Goal: Transaction & Acquisition: Purchase product/service

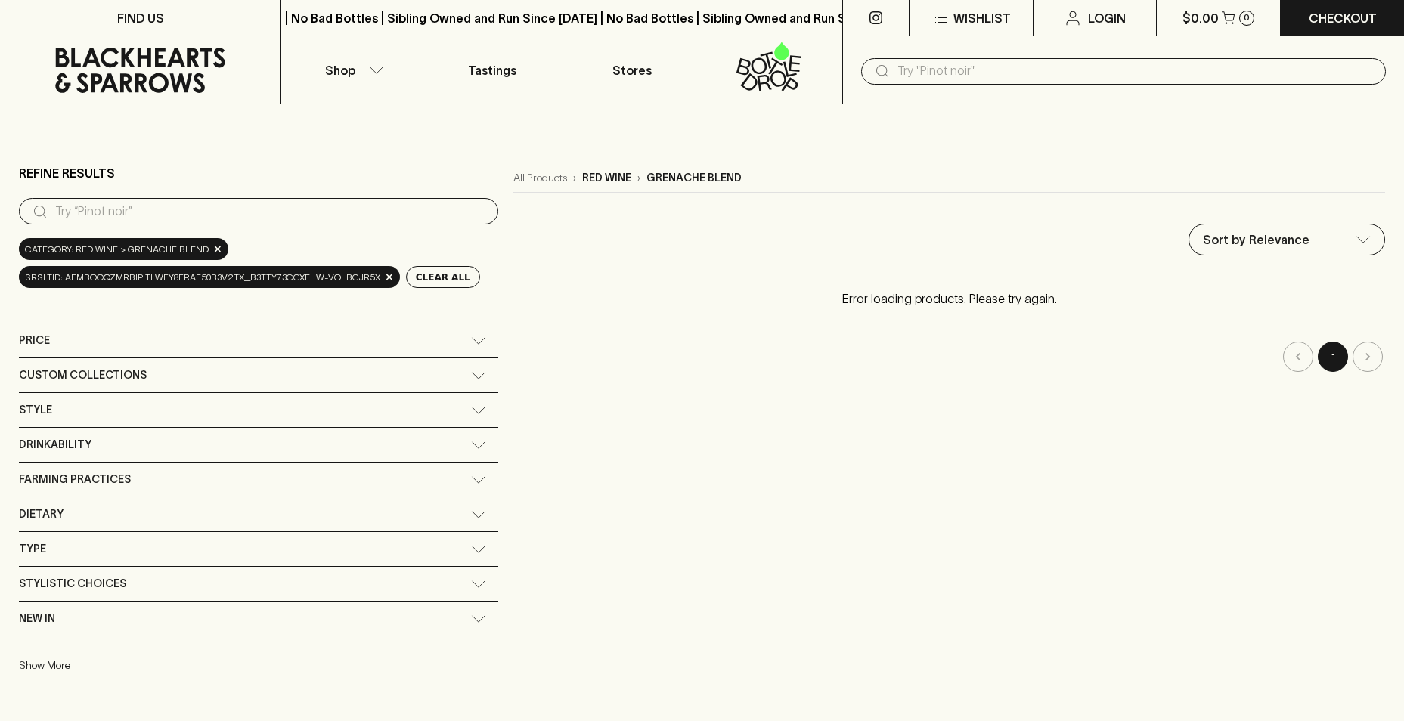
click at [186, 216] on input "search" at bounding box center [270, 212] width 431 height 24
drag, startPoint x: 127, startPoint y: 212, endPoint x: -141, endPoint y: 212, distance: 268.4
type input "grenache"
click at [611, 178] on p "red wine" at bounding box center [606, 178] width 49 height 16
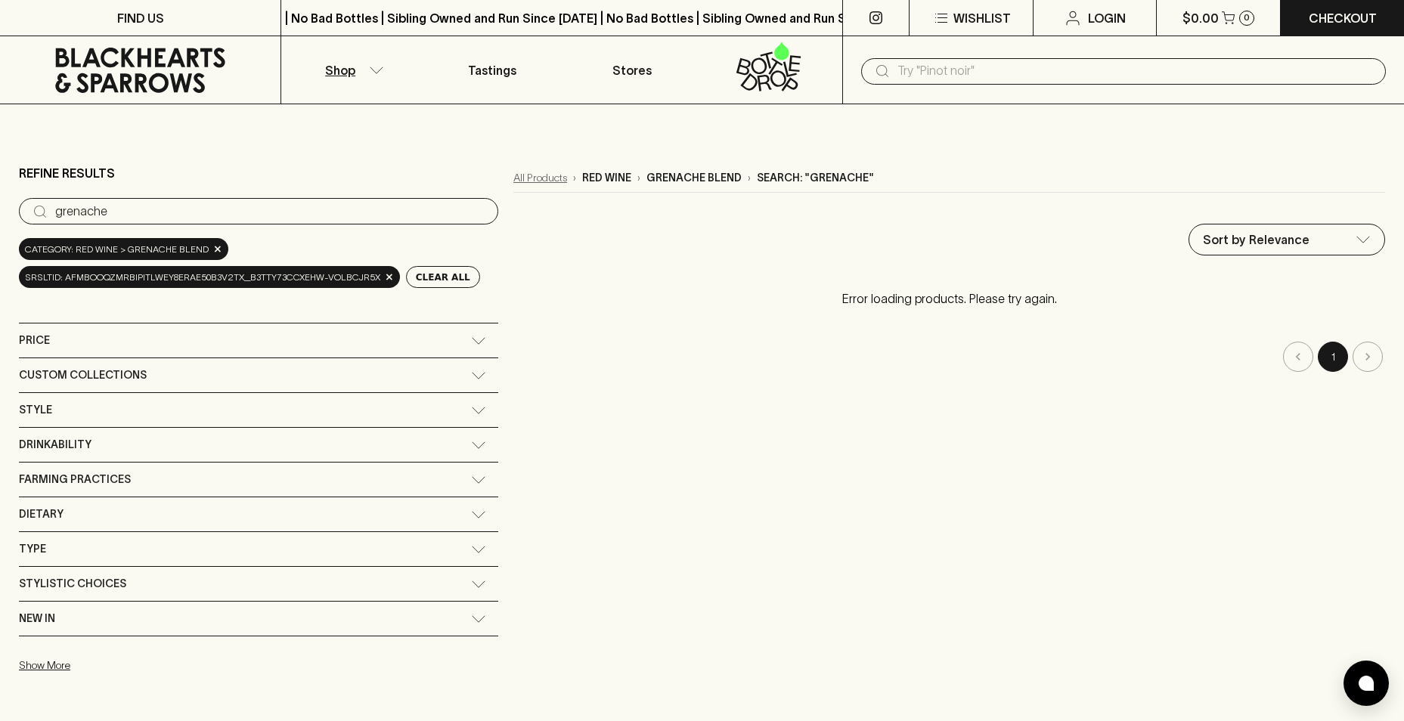
click at [536, 183] on link "All Products" at bounding box center [540, 178] width 54 height 16
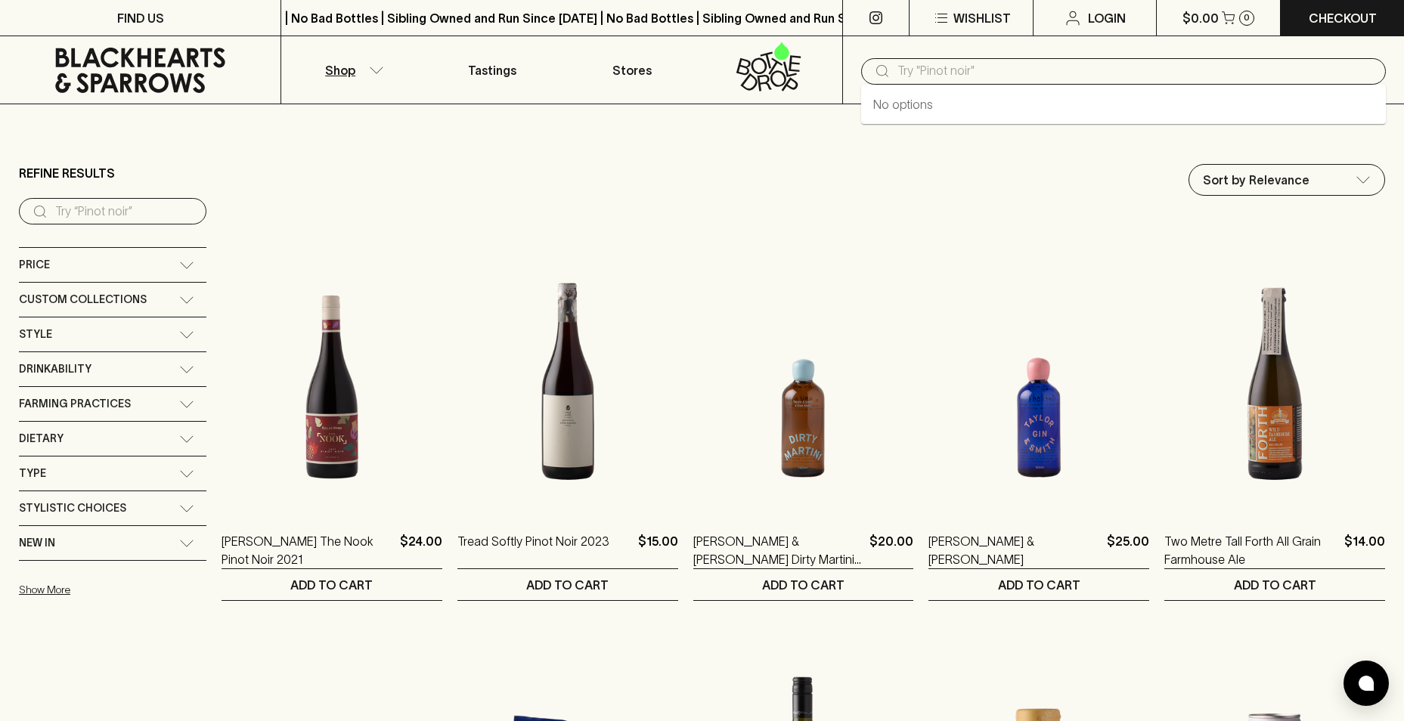
click at [995, 75] on input "text" at bounding box center [1135, 71] width 476 height 24
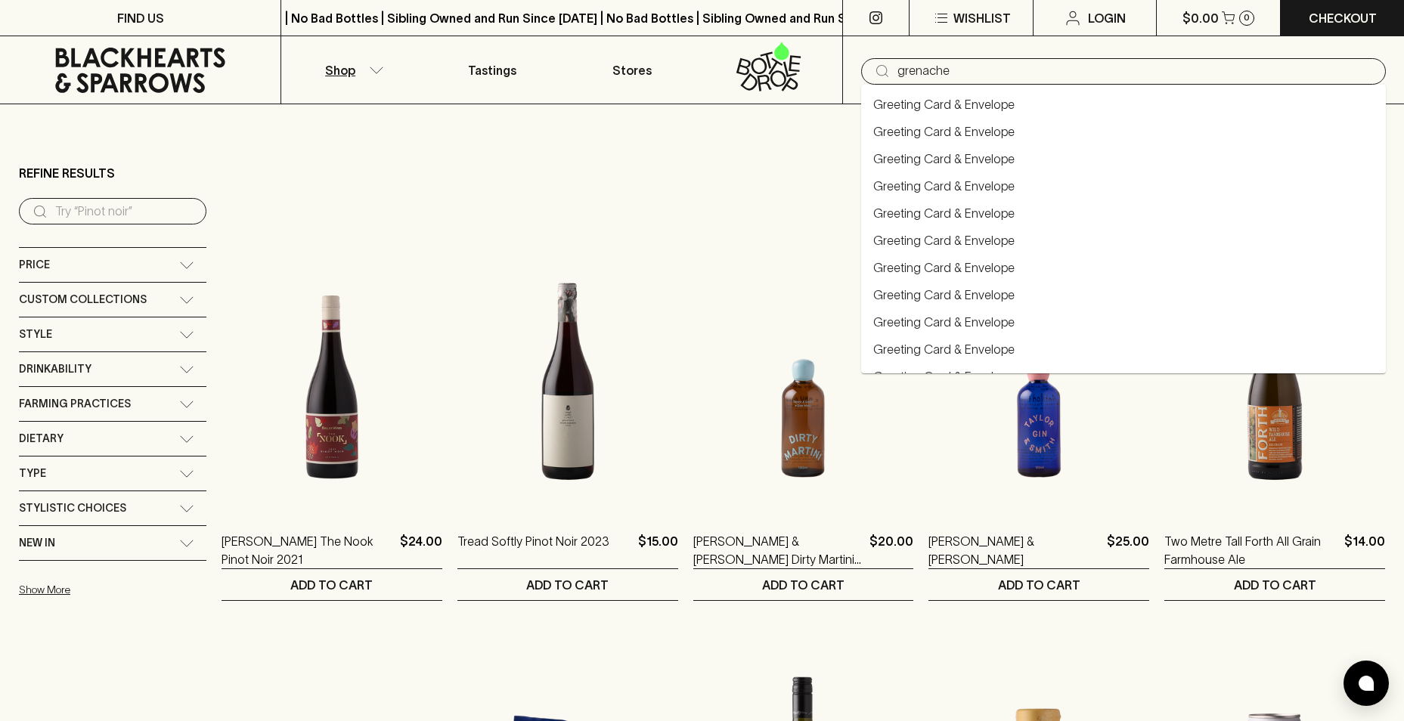
type input "grenache"
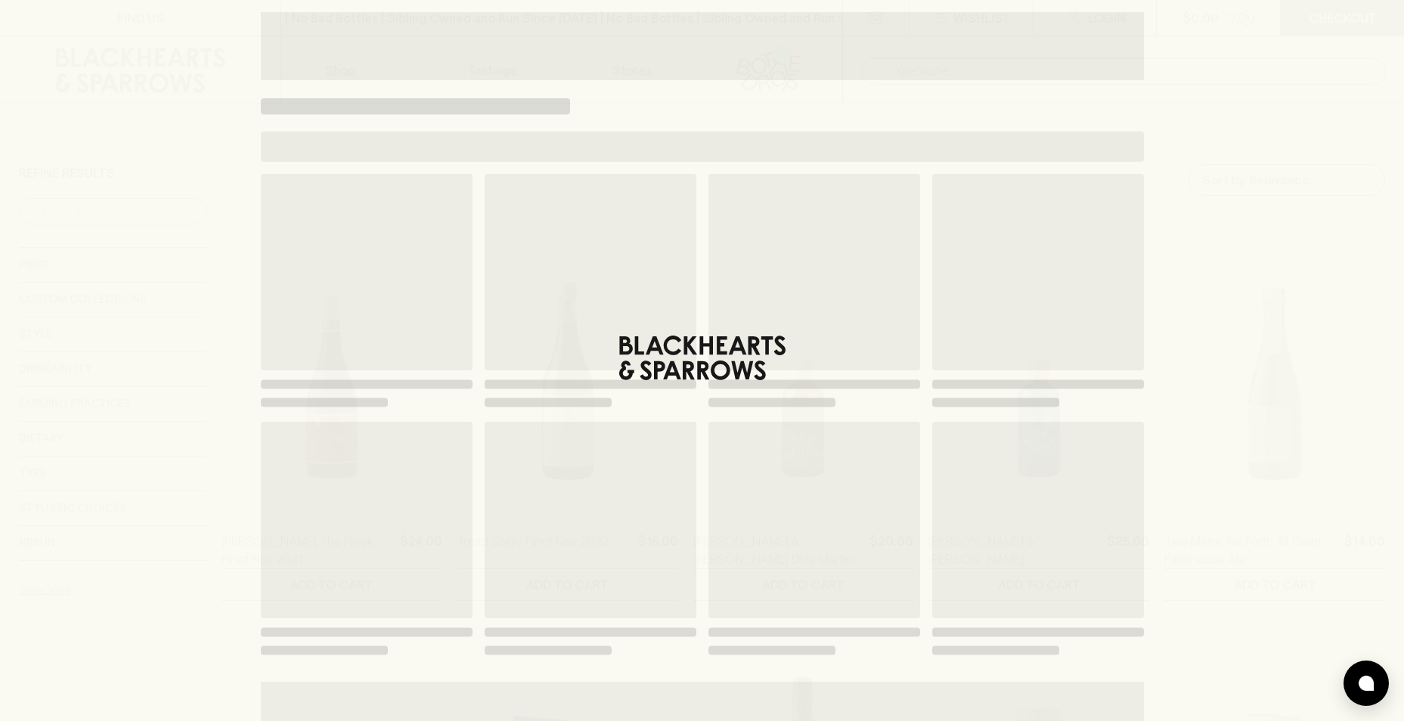
type input "grenache"
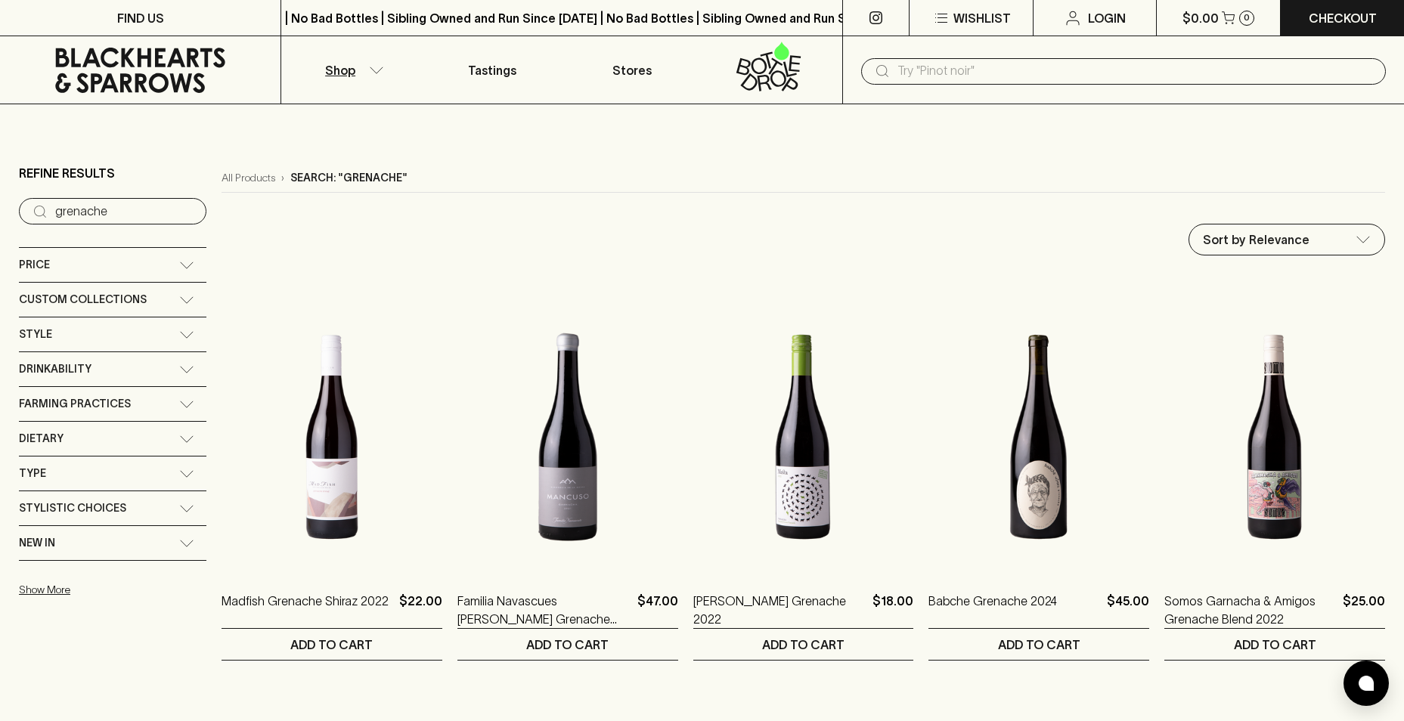
click at [87, 470] on div "Type" at bounding box center [99, 473] width 160 height 19
click at [157, 371] on div "Drinkability" at bounding box center [99, 369] width 160 height 19
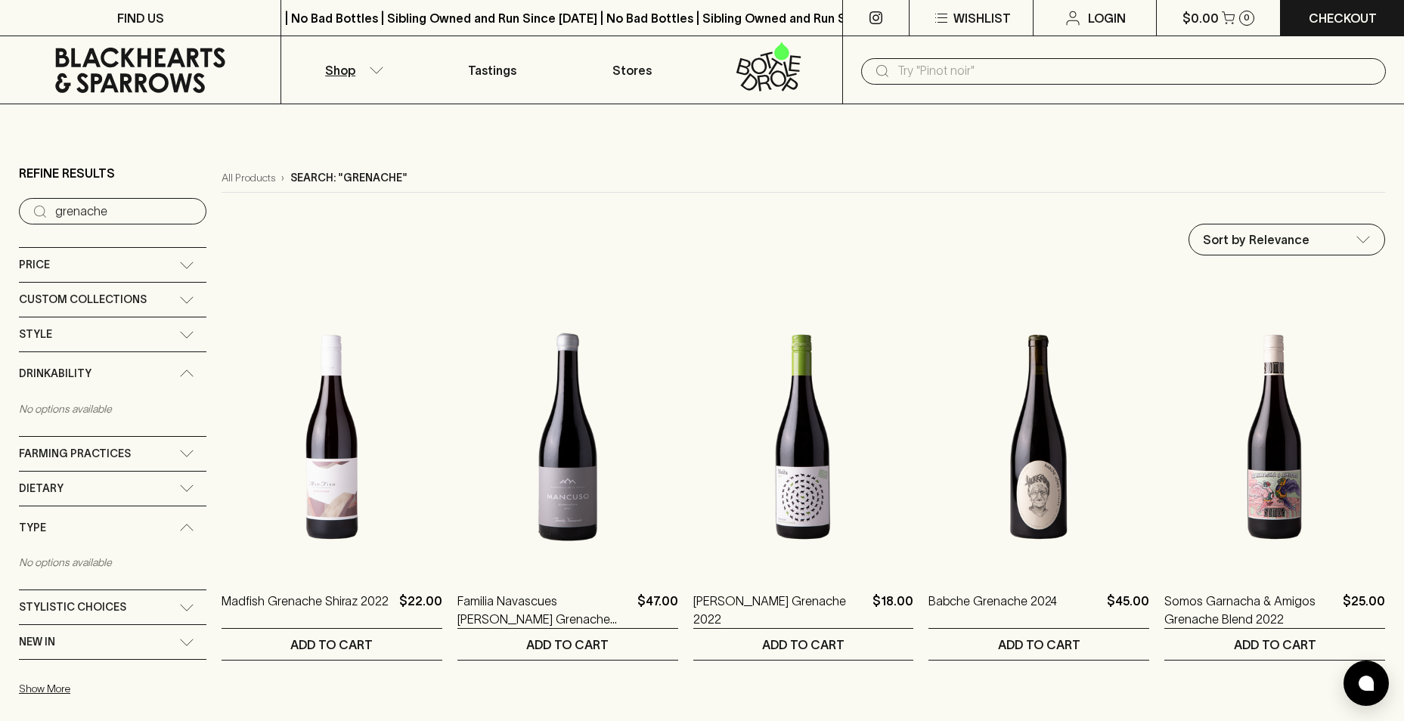
click at [157, 371] on div "Drinkability" at bounding box center [99, 373] width 160 height 19
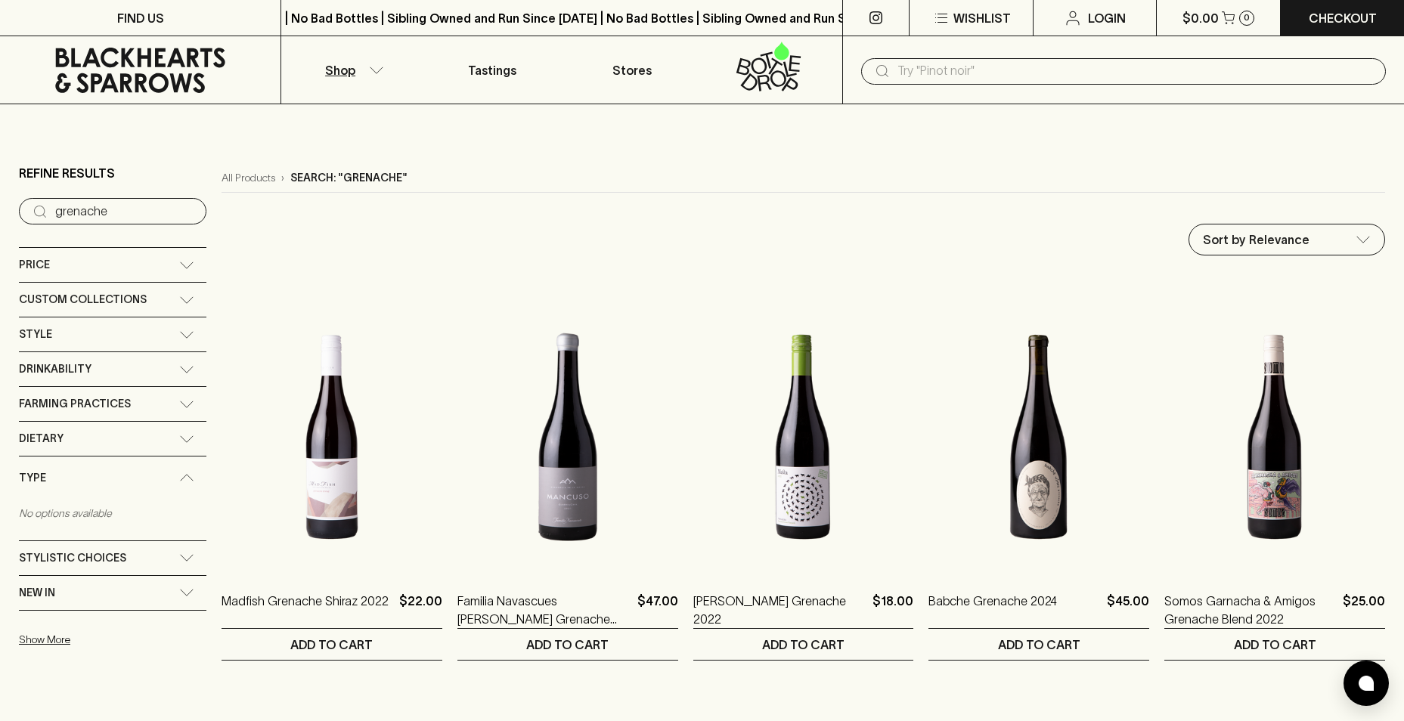
click at [157, 352] on div "Drinkability No options available" at bounding box center [112, 369] width 187 height 35
click at [160, 329] on div "Style" at bounding box center [99, 334] width 160 height 19
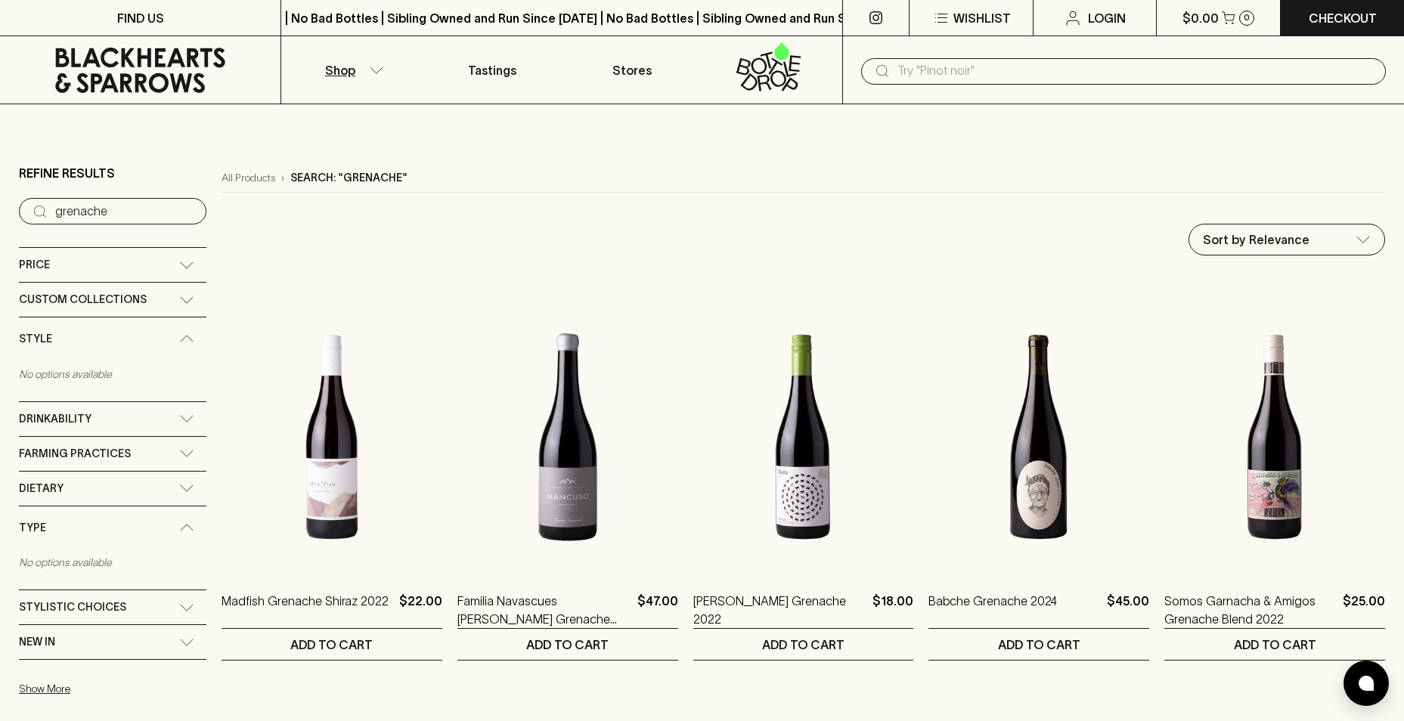
click at [160, 329] on div "Style" at bounding box center [112, 339] width 187 height 43
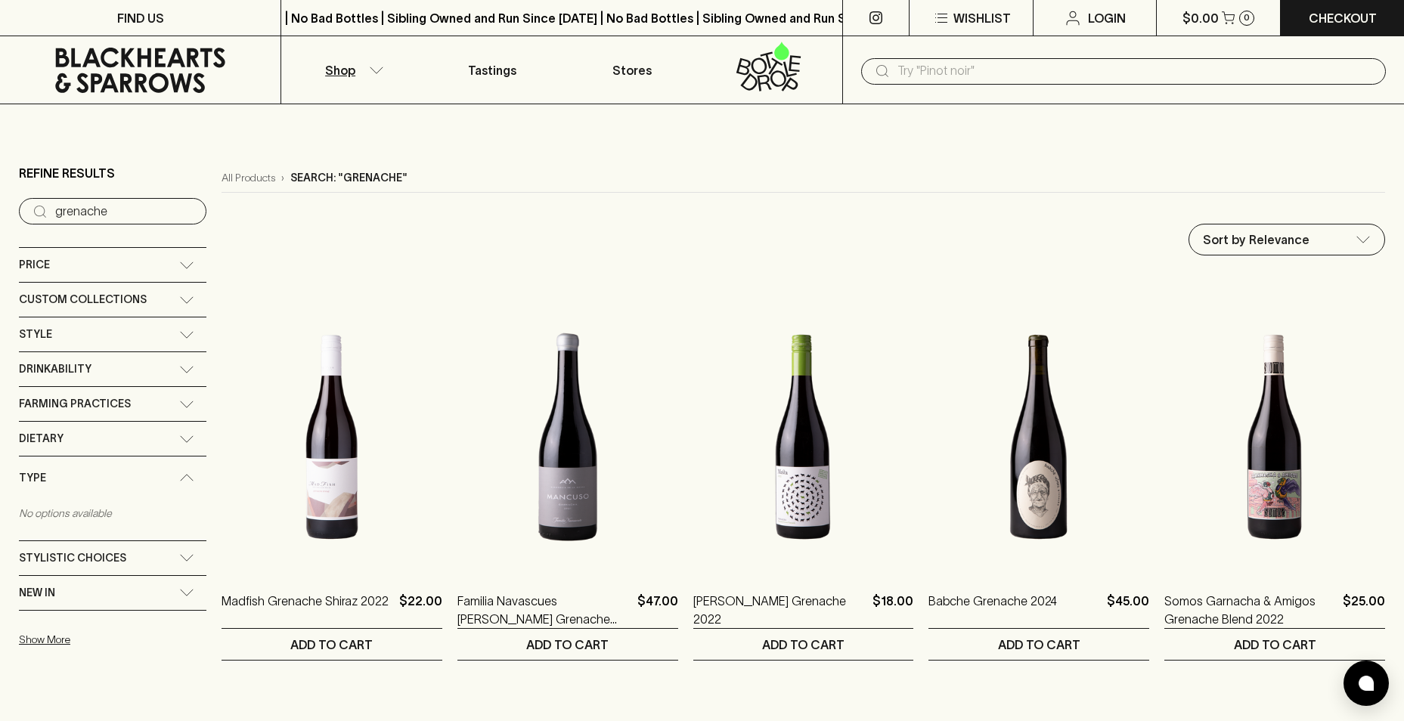
click at [1007, 69] on input "text" at bounding box center [1135, 71] width 476 height 24
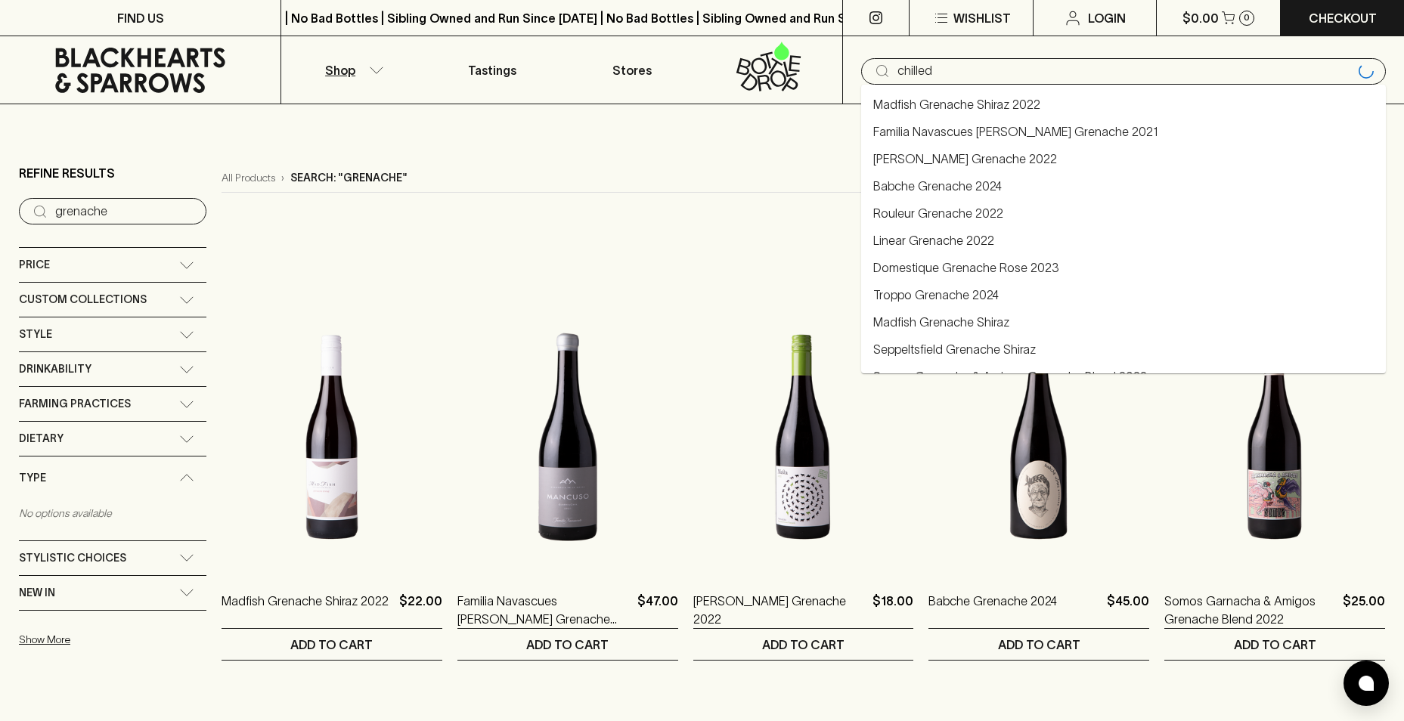
type input "chilled"
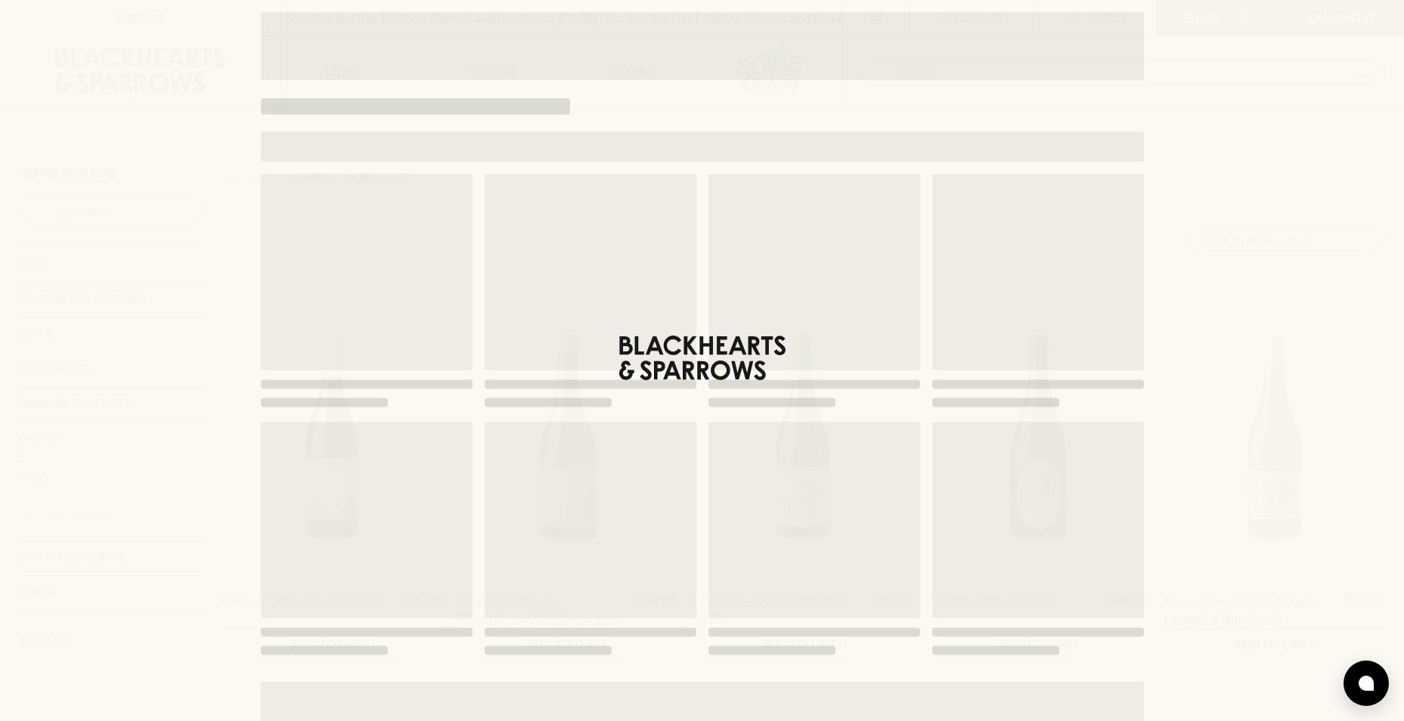
type input "chilled"
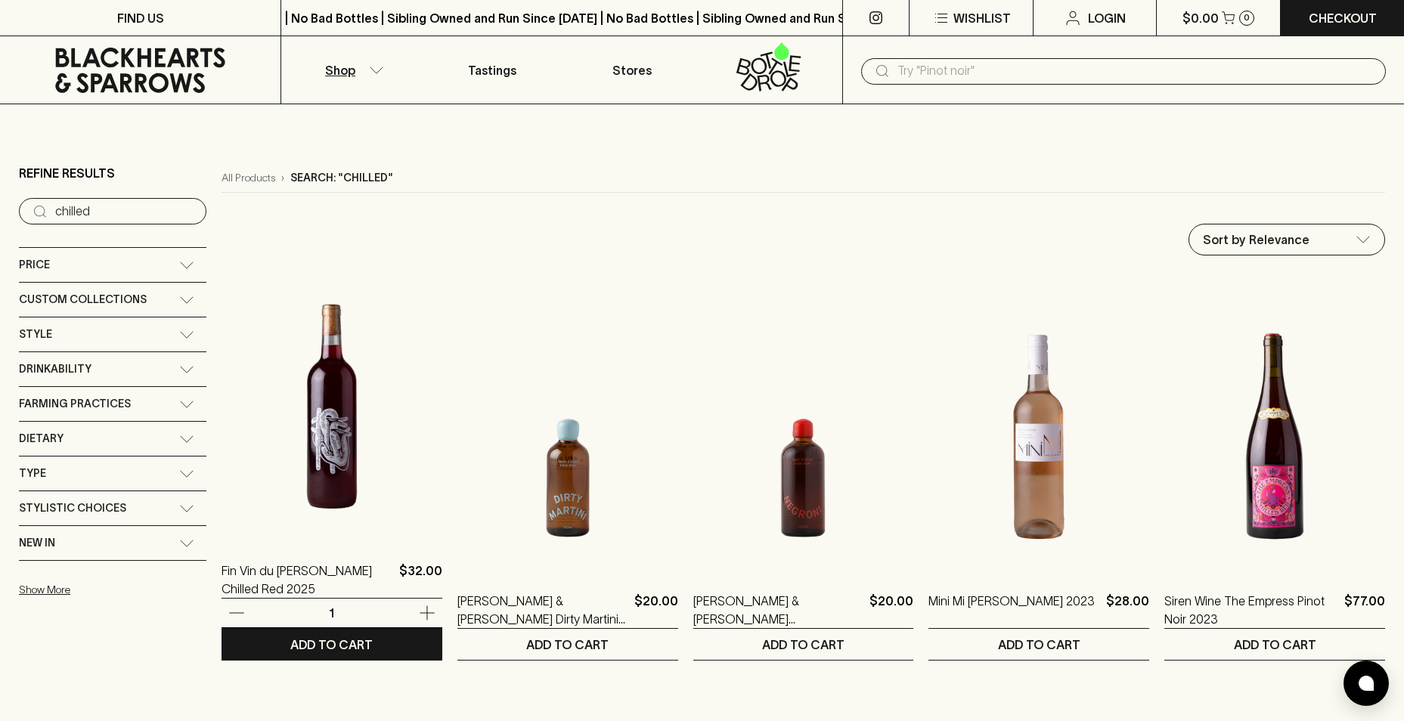
click at [327, 461] on img at bounding box center [331, 406] width 221 height 265
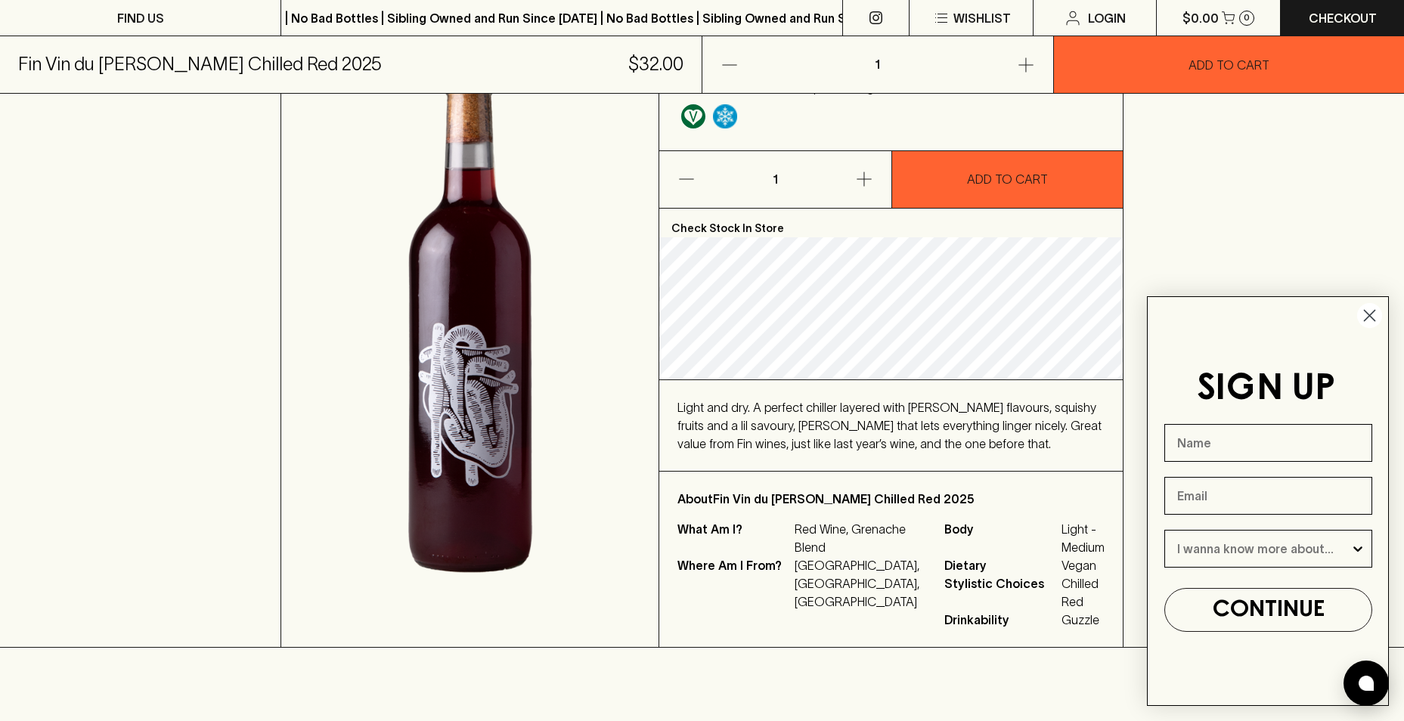
scroll to position [76, 0]
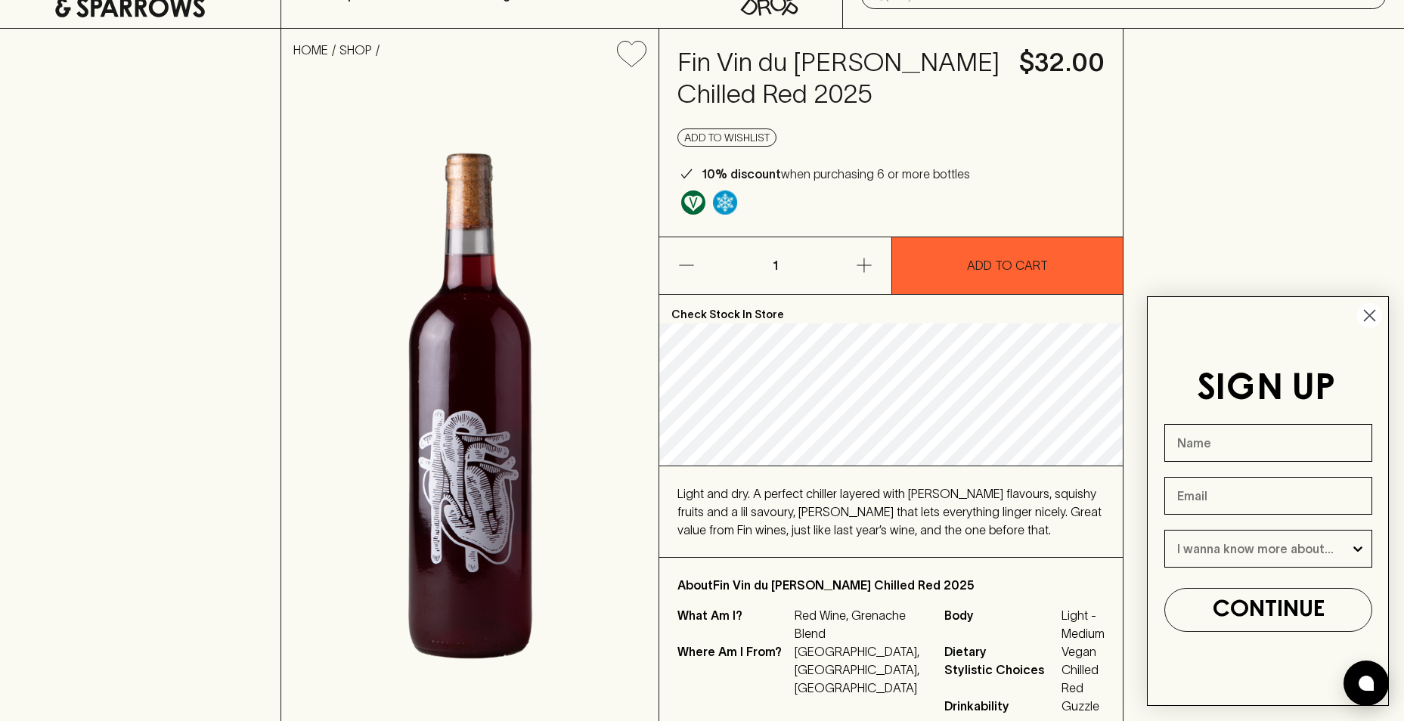
click at [956, 236] on div "Fin Vin du [PERSON_NAME] Chilled Red 2025 $32.00 Add to wishlist 10% discount w…" at bounding box center [890, 133] width 463 height 208
click at [956, 264] on button "ADD TO CART" at bounding box center [1007, 265] width 231 height 57
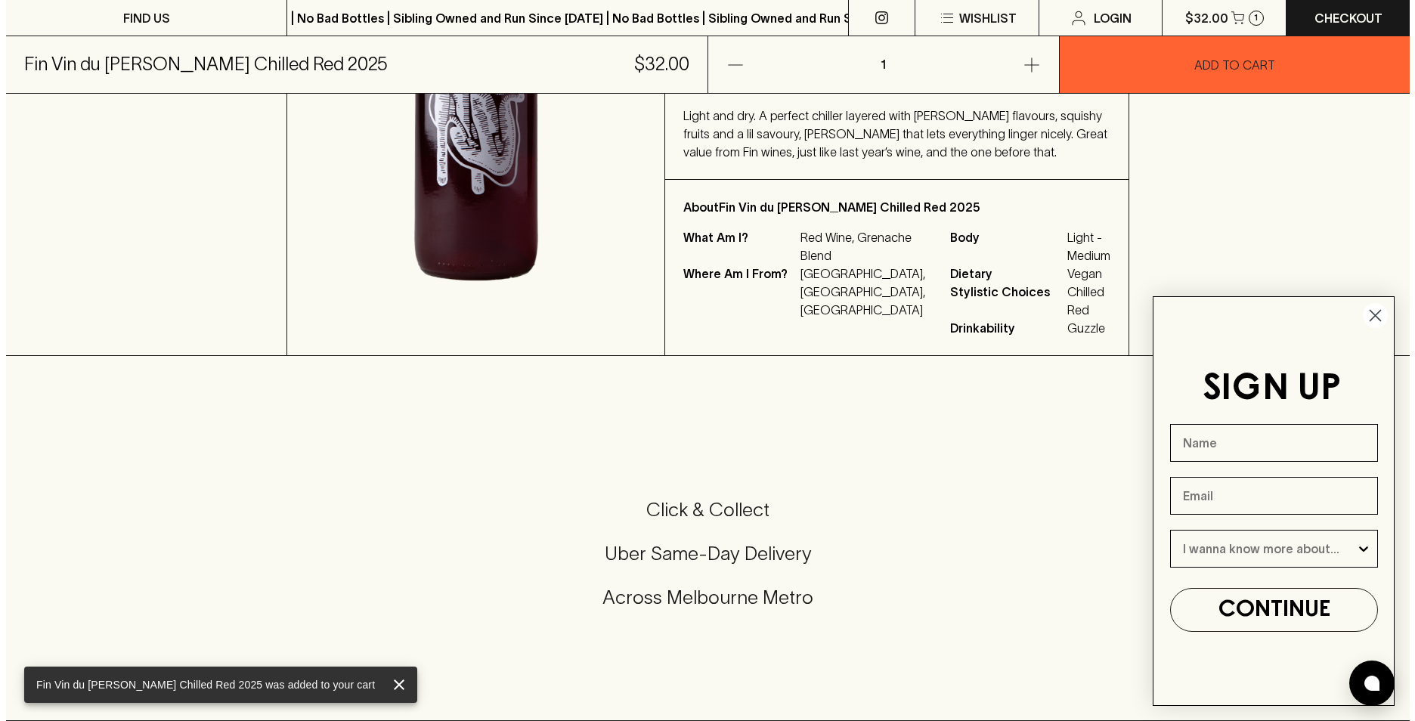
scroll to position [0, 0]
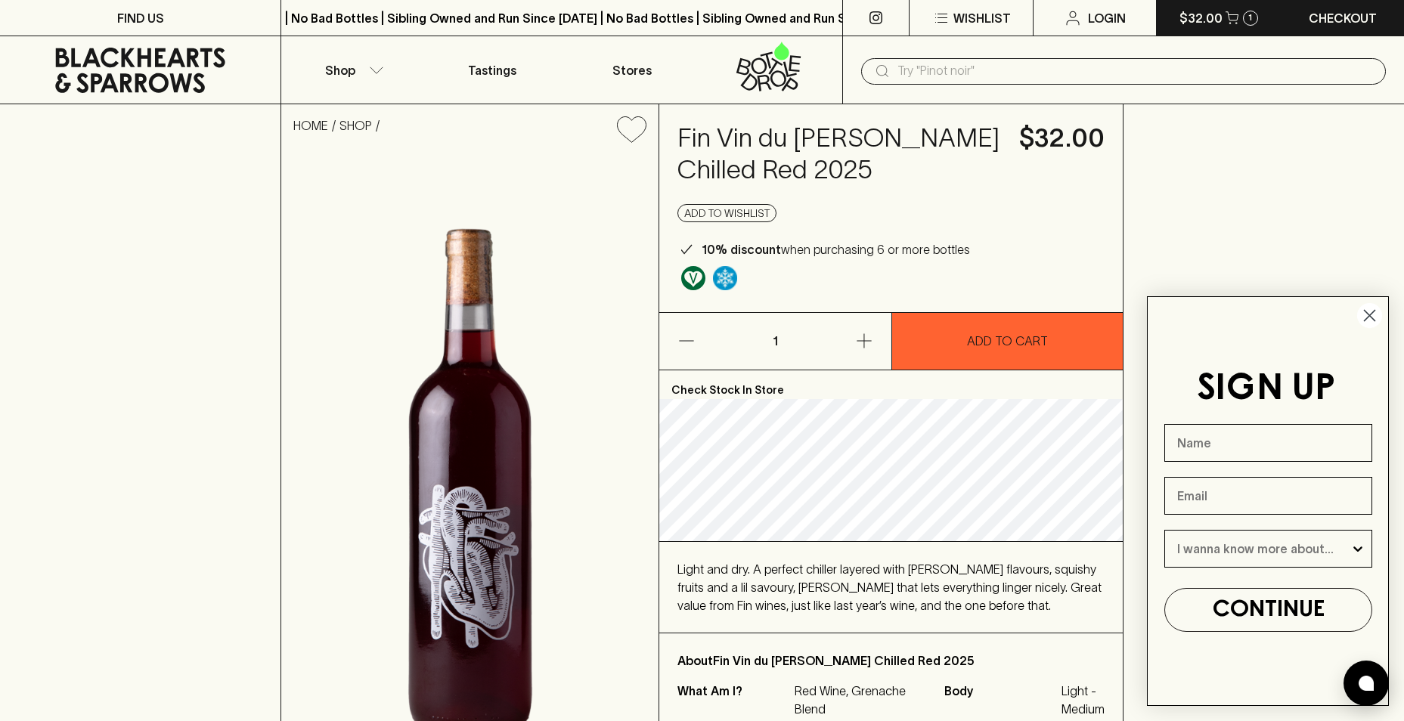
click at [1206, 9] on p "$32.00" at bounding box center [1200, 18] width 43 height 18
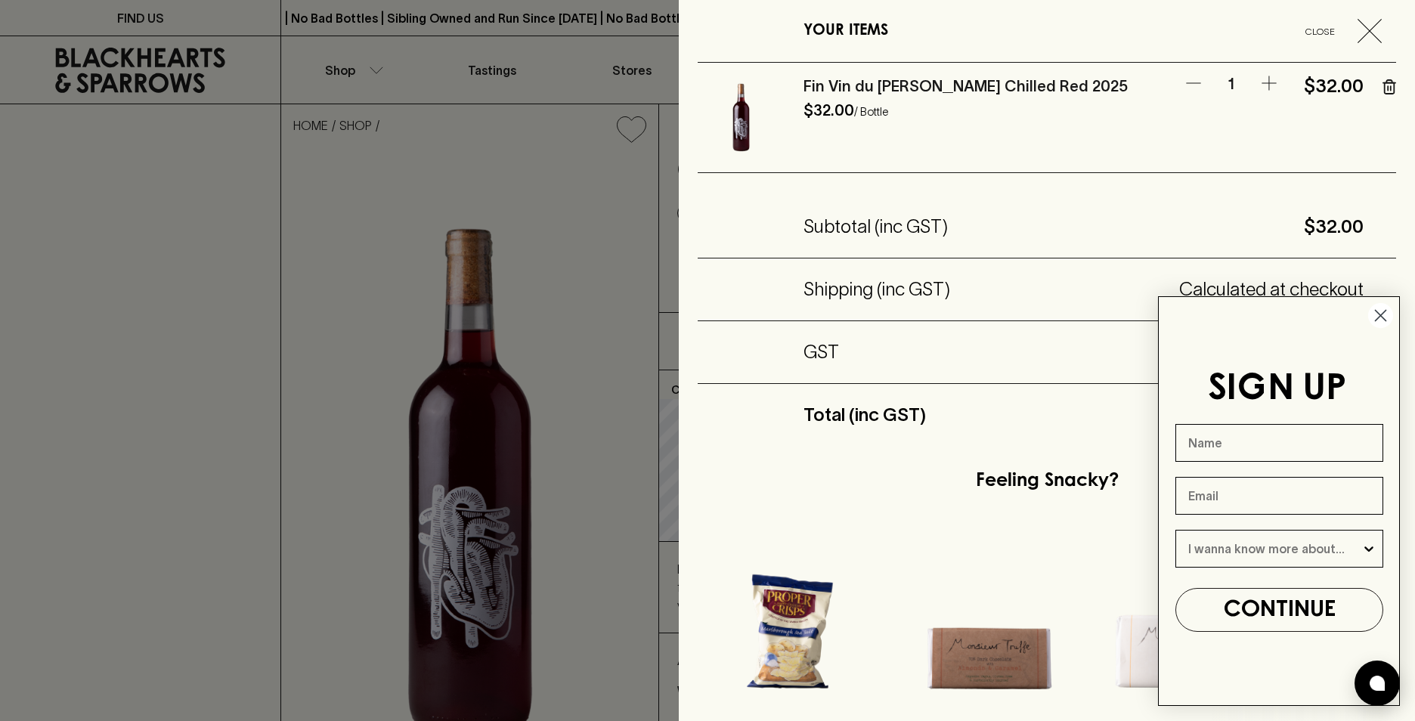
click at [1383, 309] on circle "Close dialog" at bounding box center [1380, 315] width 25 height 25
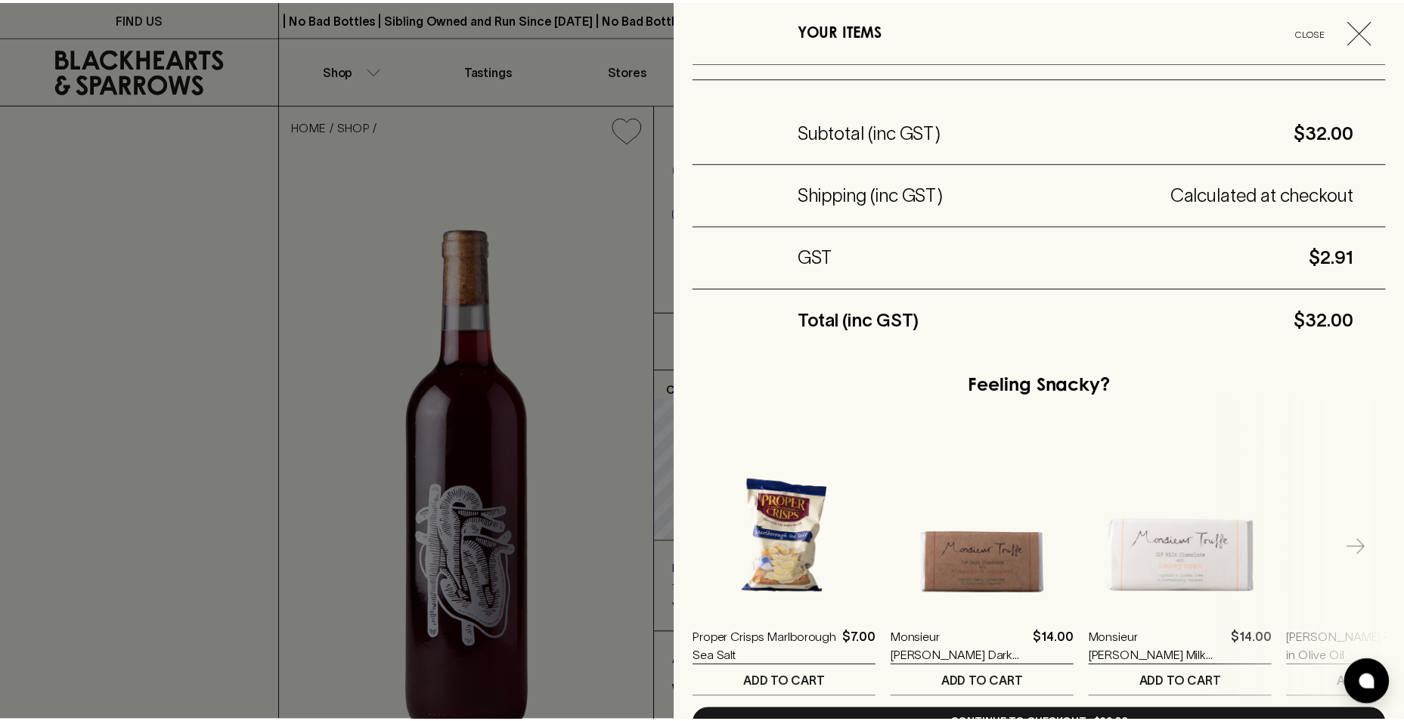
scroll to position [195, 0]
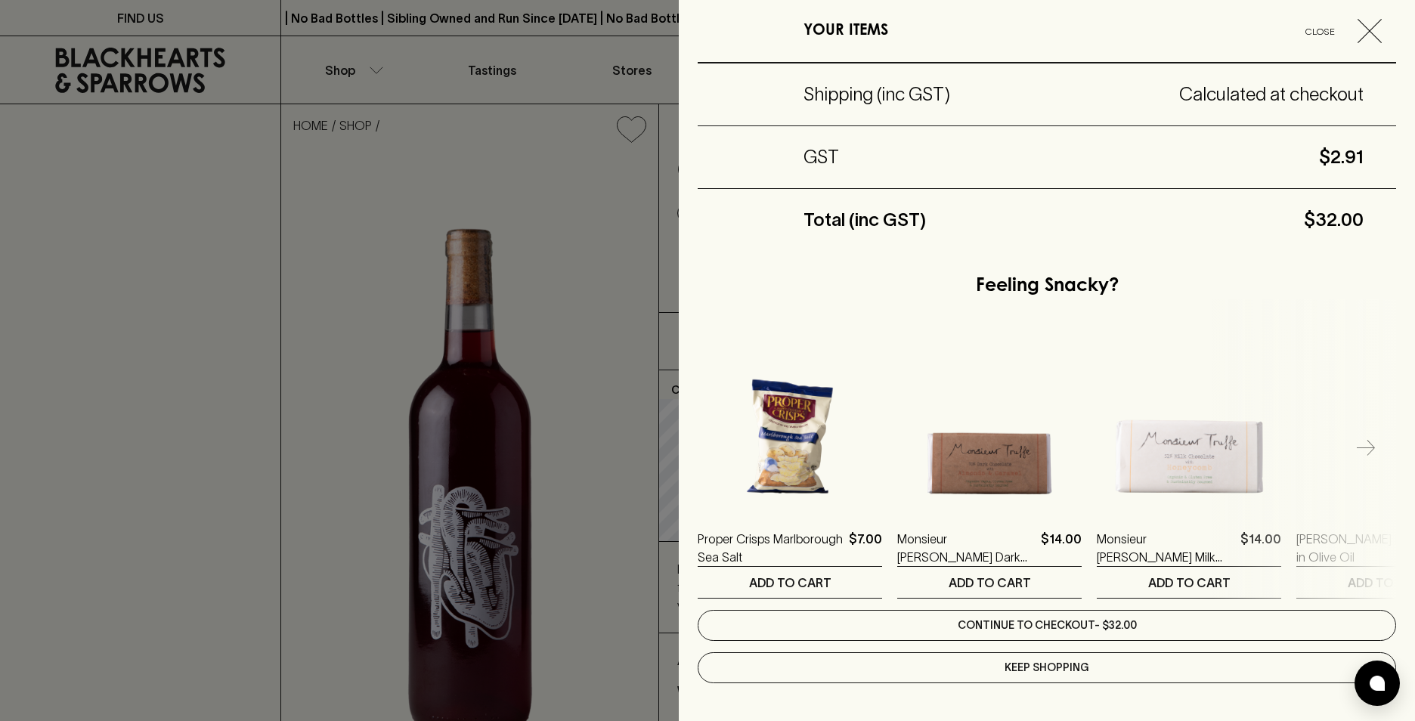
click at [1064, 636] on link "Continue to checkout - $32.00" at bounding box center [1047, 625] width 699 height 31
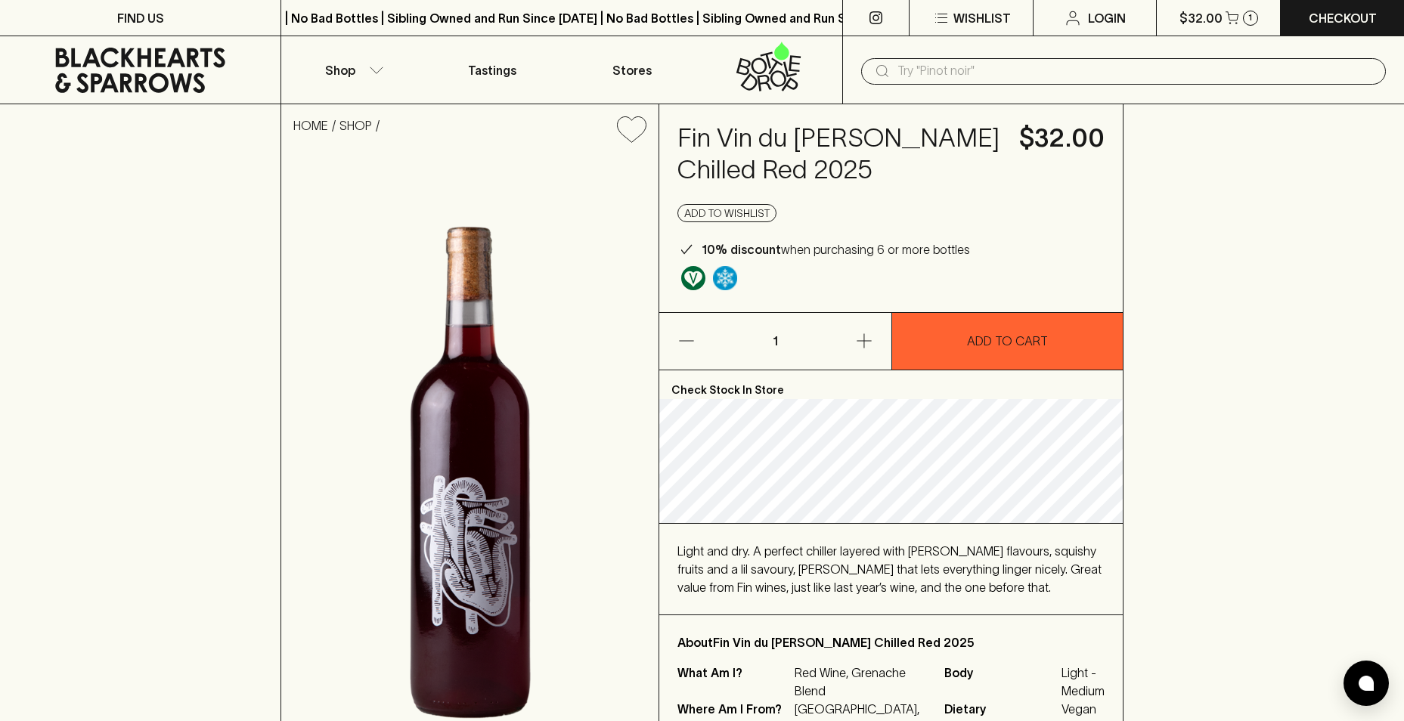
click at [948, 73] on input "text" at bounding box center [1135, 71] width 476 height 24
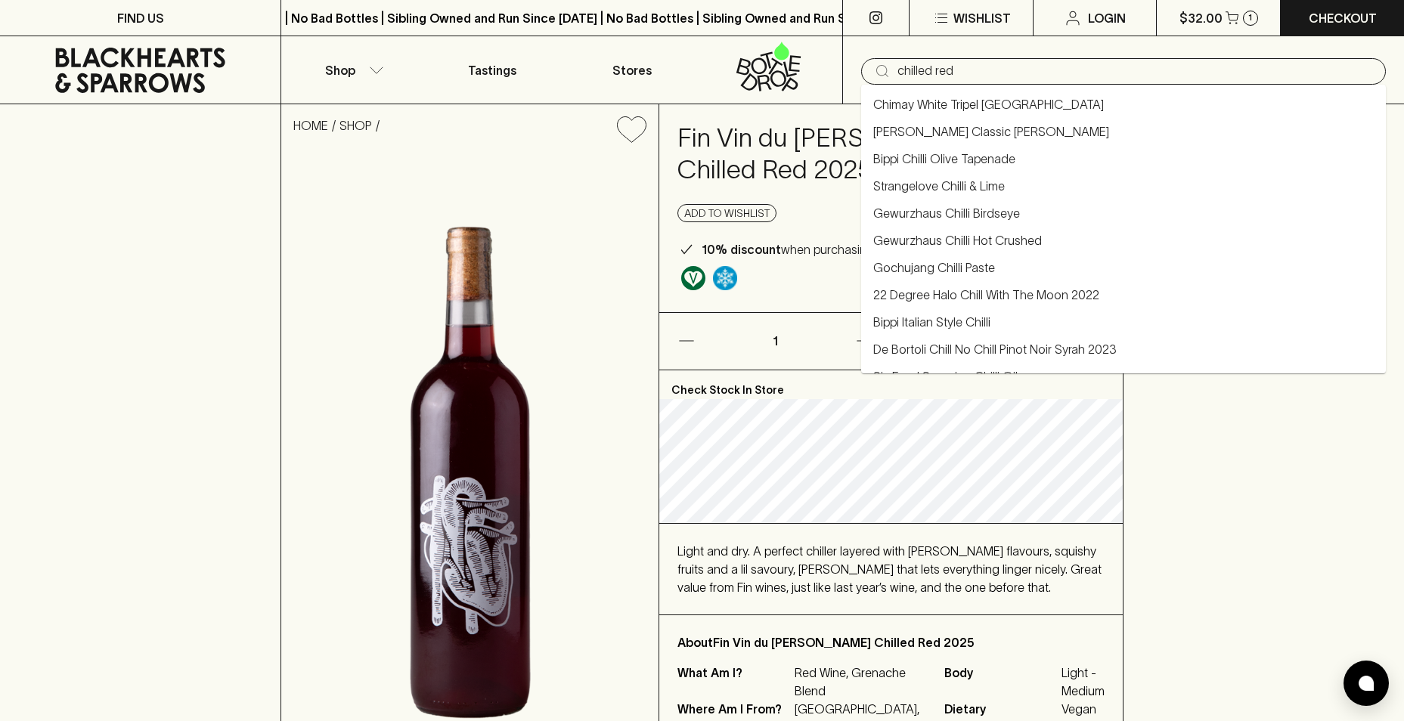
type input "chilled red"
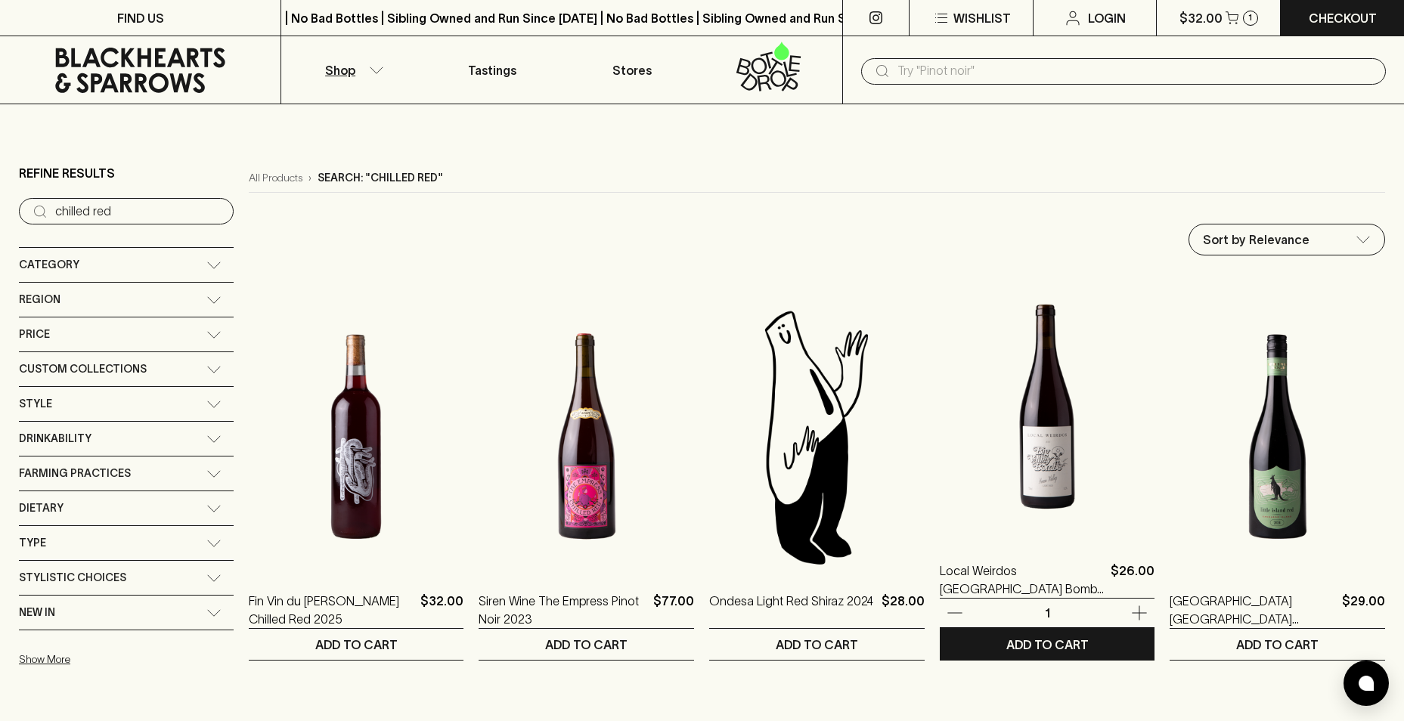
click at [1045, 467] on img at bounding box center [1047, 406] width 215 height 265
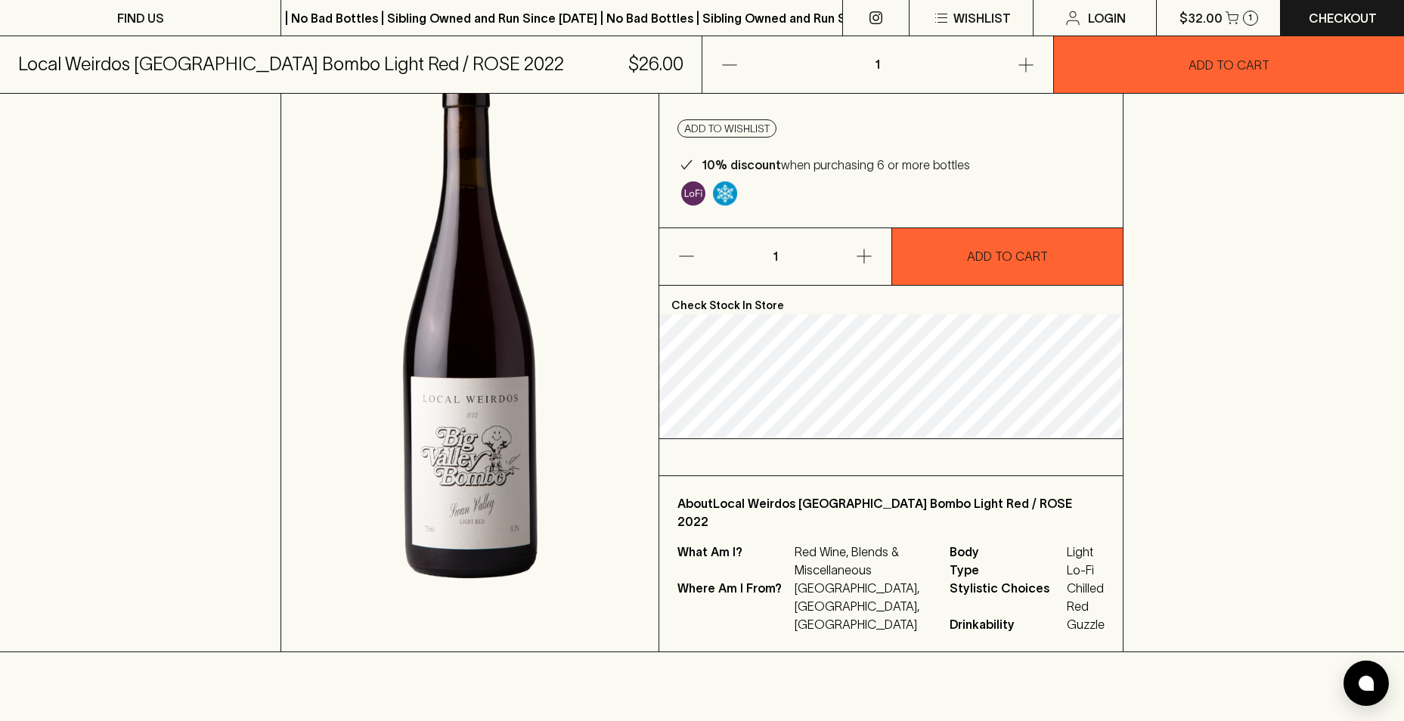
scroll to position [76, 0]
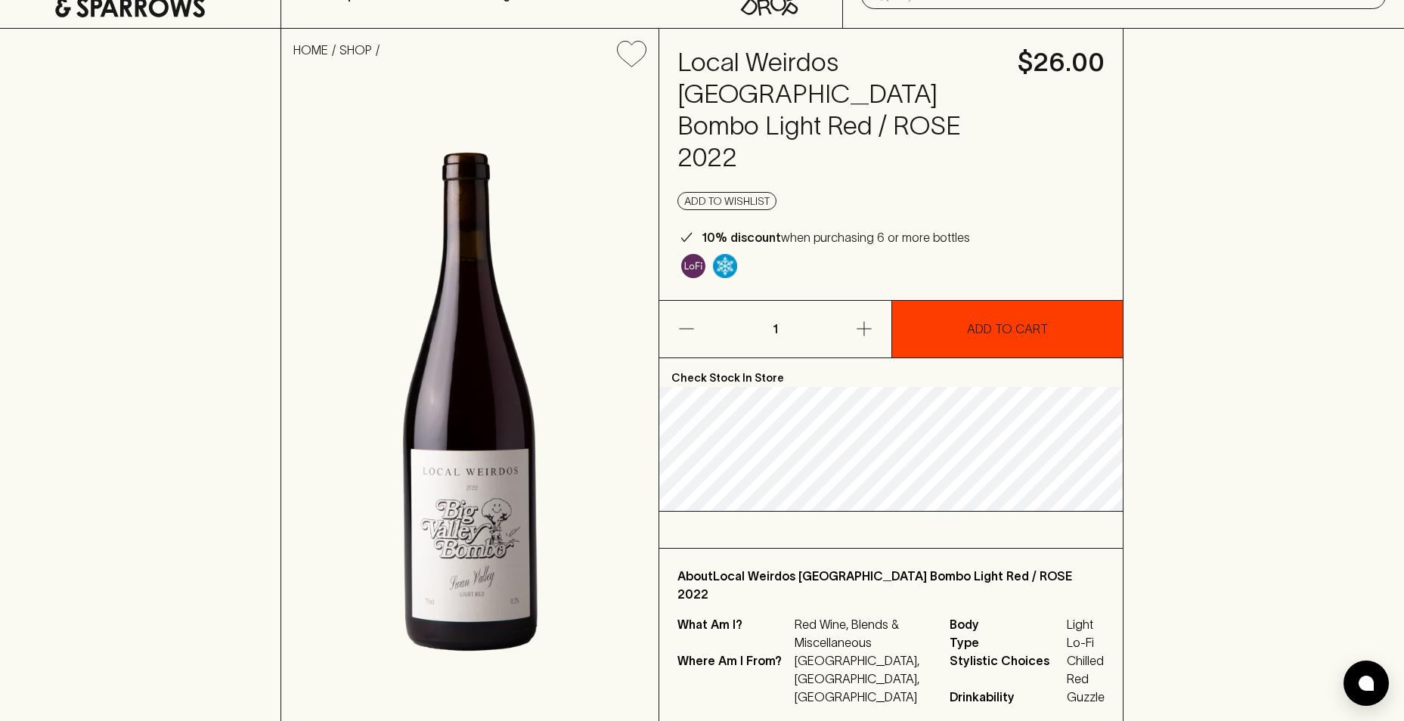
click at [933, 301] on button "ADD TO CART" at bounding box center [1007, 329] width 231 height 57
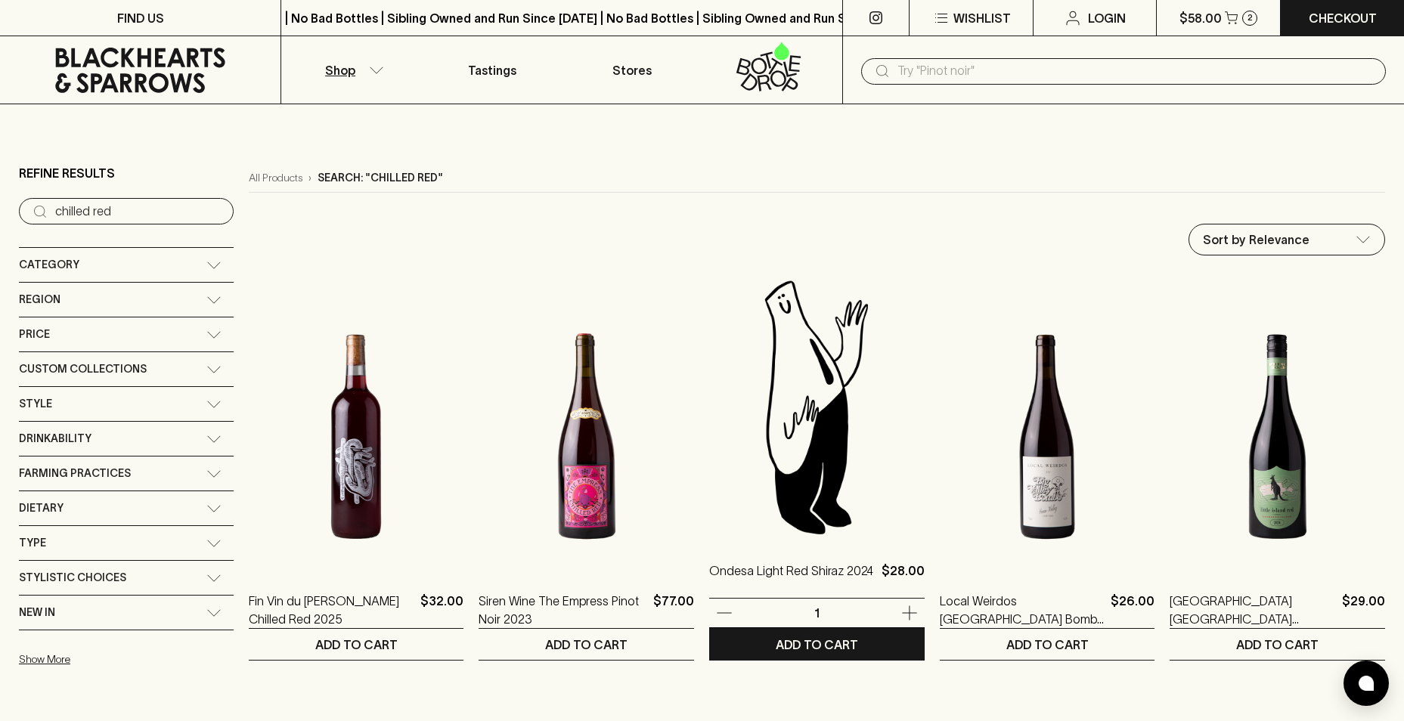
click at [824, 407] on img at bounding box center [816, 406] width 215 height 265
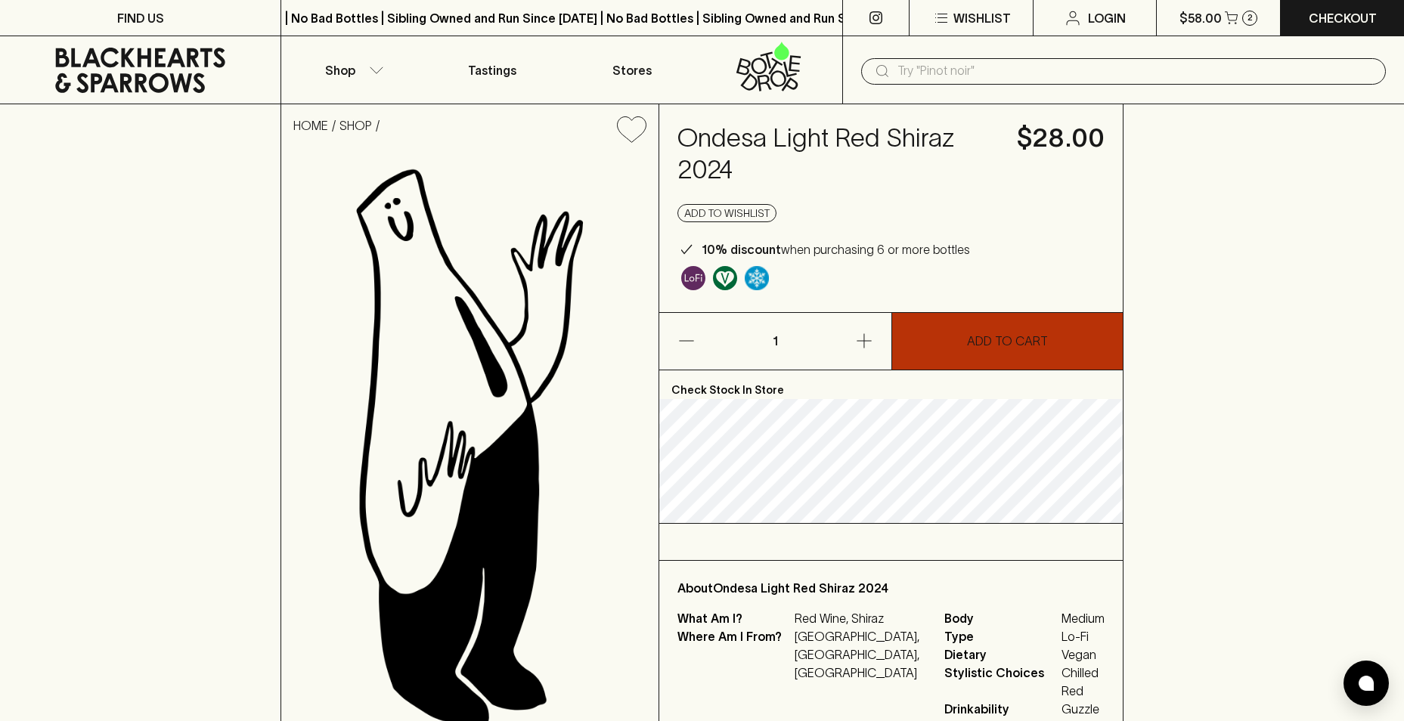
click at [915, 348] on button "ADD TO CART" at bounding box center [1007, 341] width 231 height 57
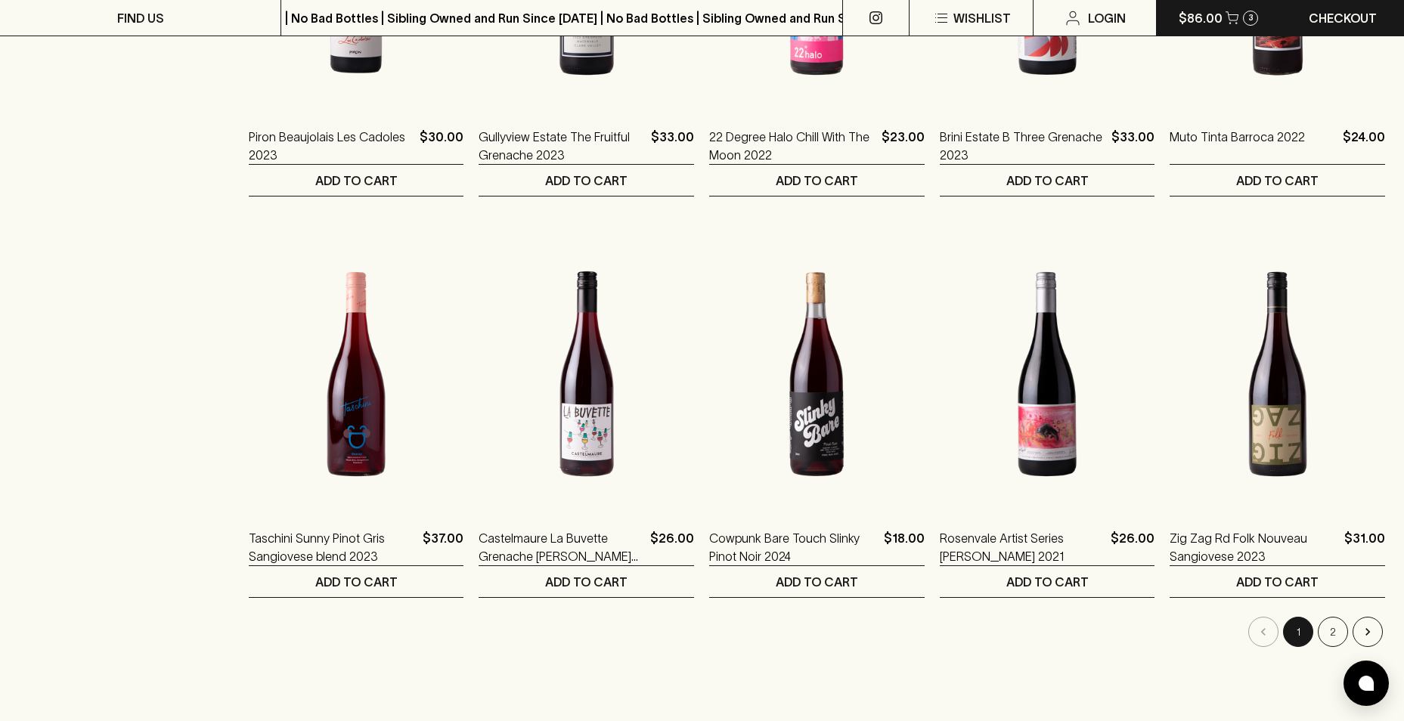
scroll to position [756, 0]
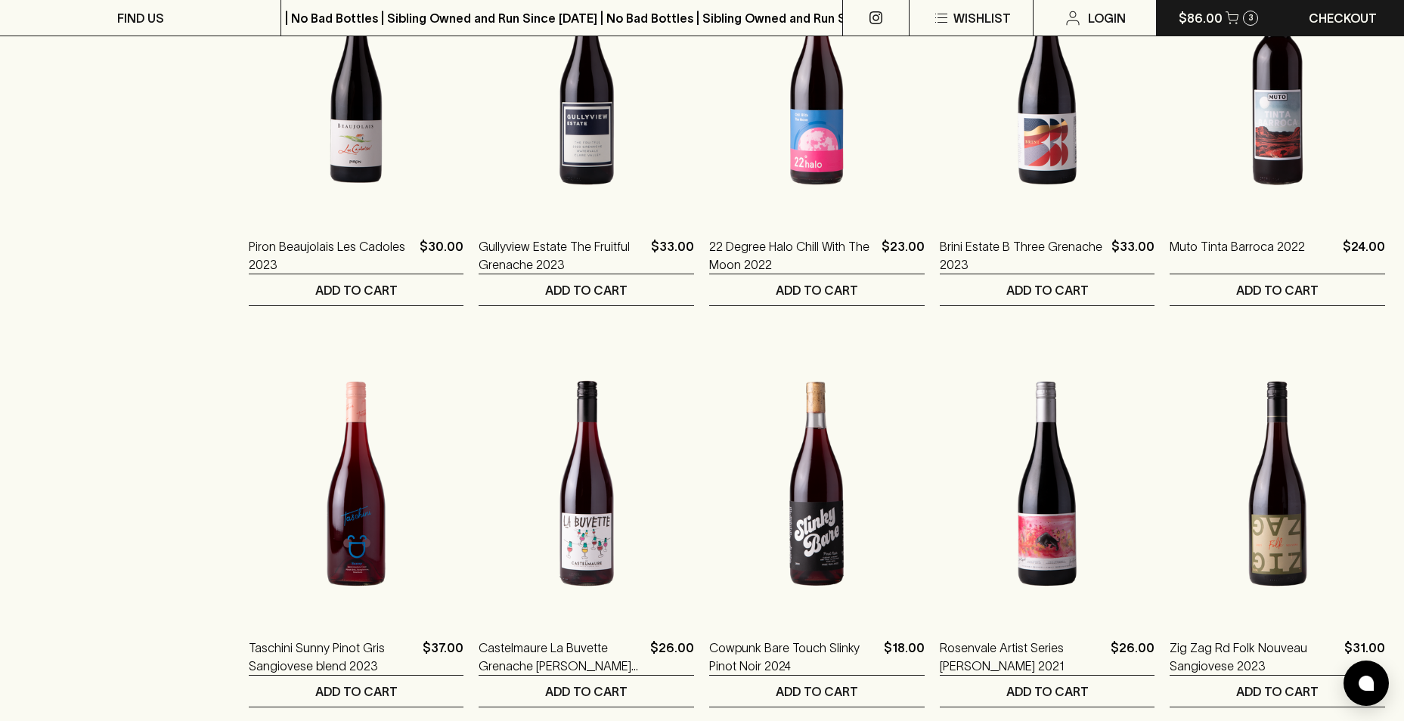
click at [1235, 20] on icon "button" at bounding box center [1231, 17] width 13 height 13
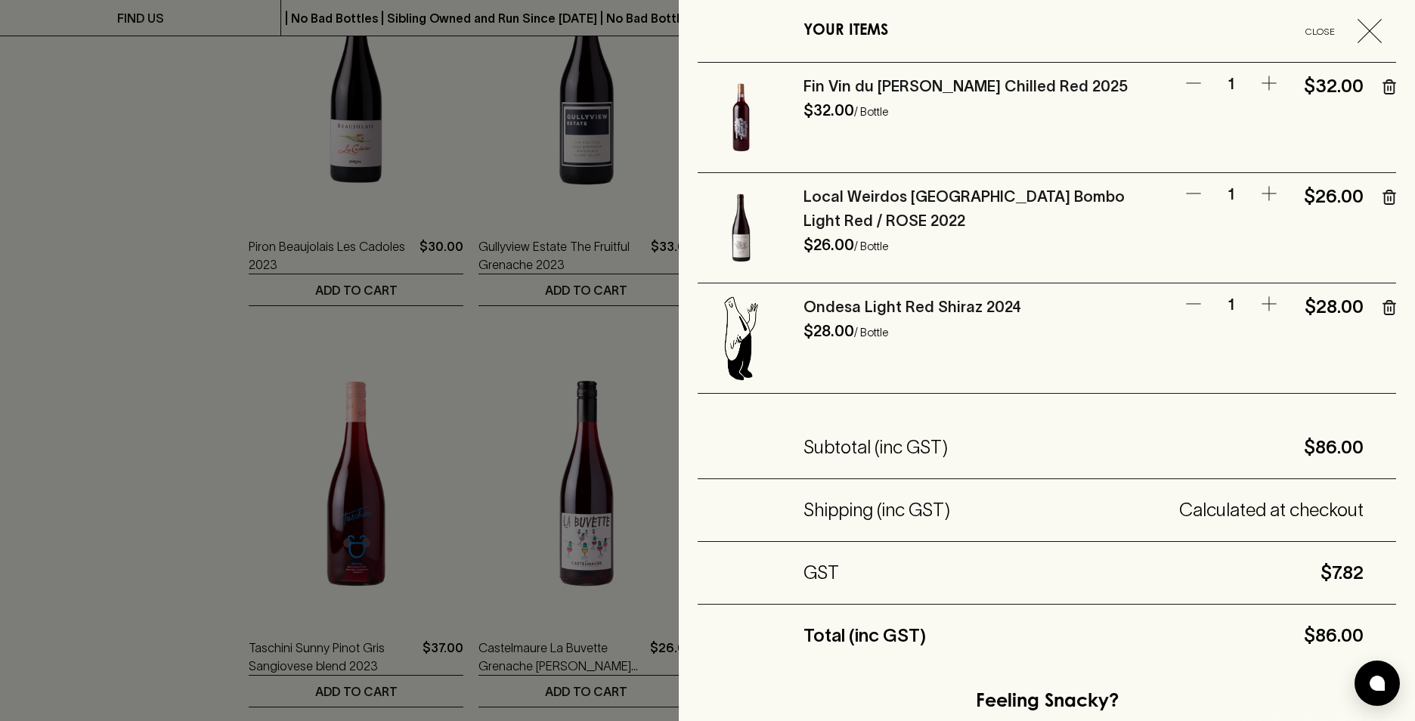
click at [78, 408] on div at bounding box center [707, 360] width 1415 height 721
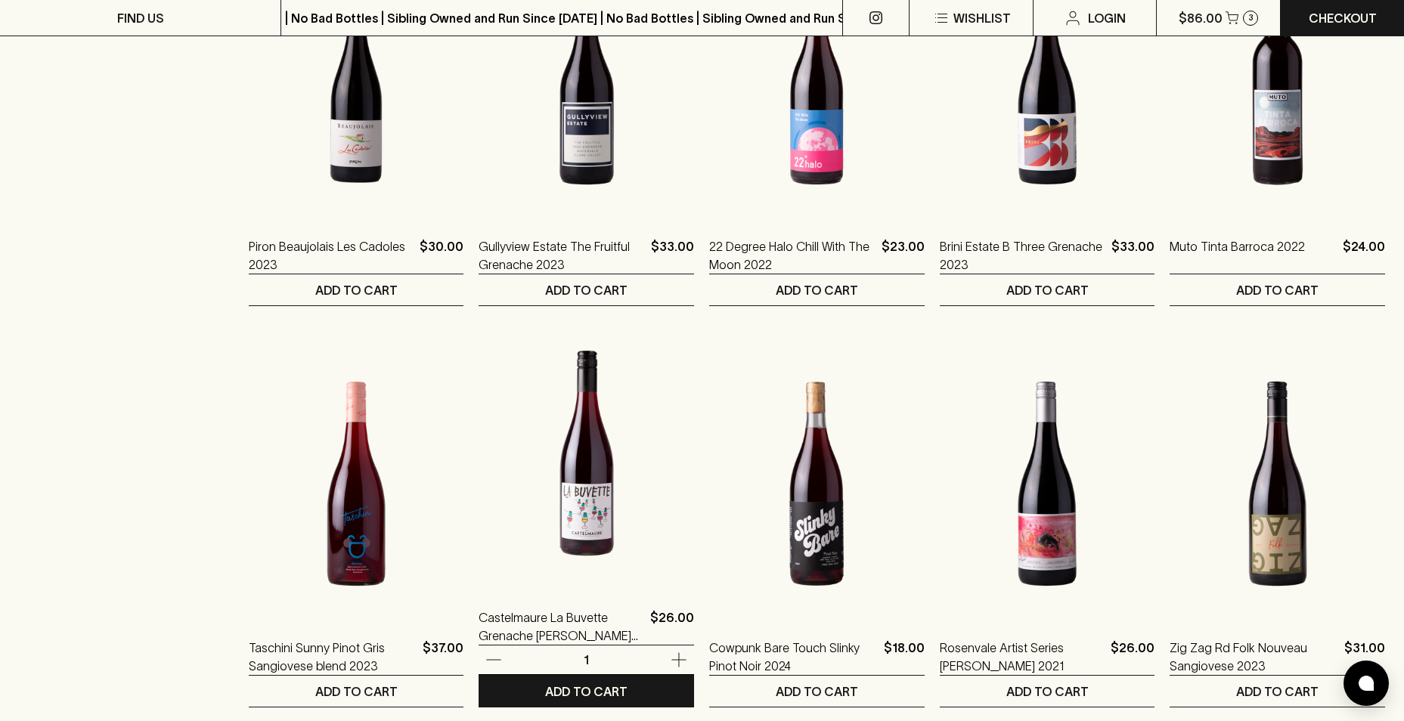
click at [589, 549] on img at bounding box center [586, 453] width 215 height 265
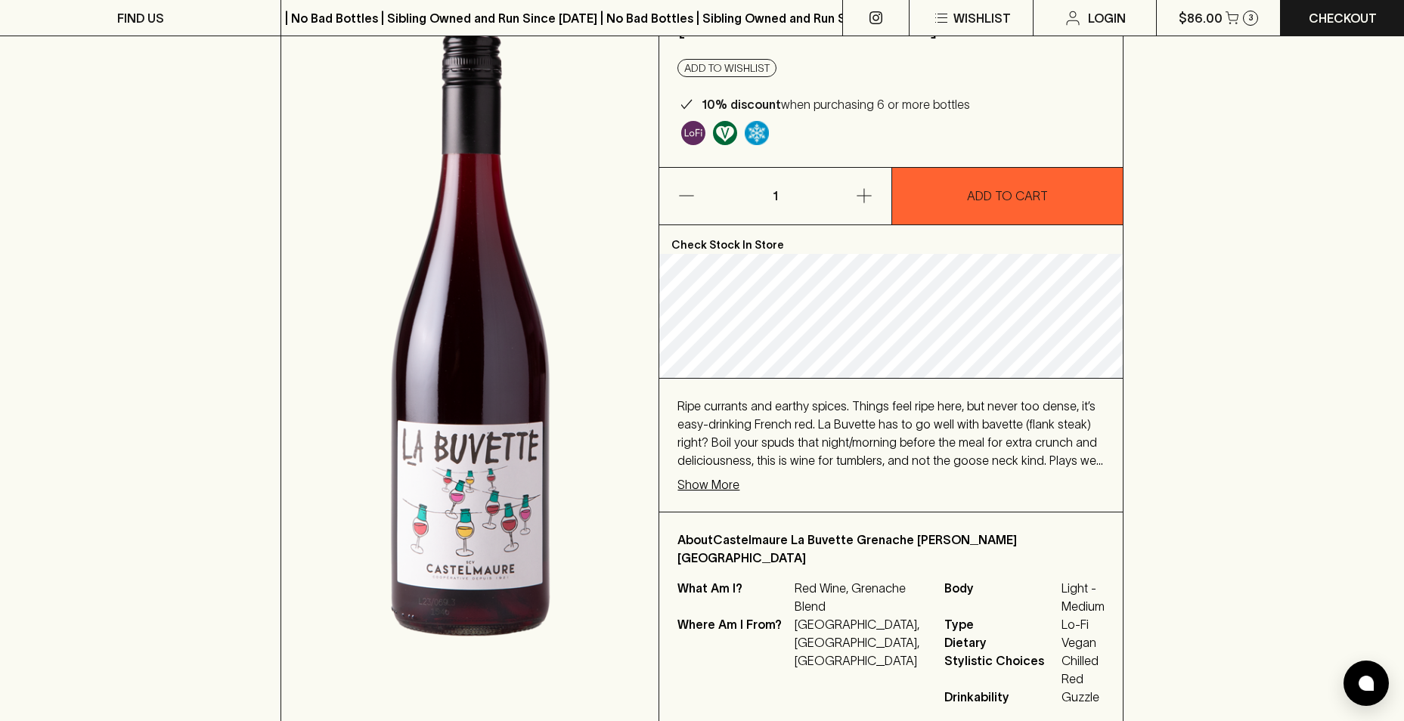
scroll to position [151, 0]
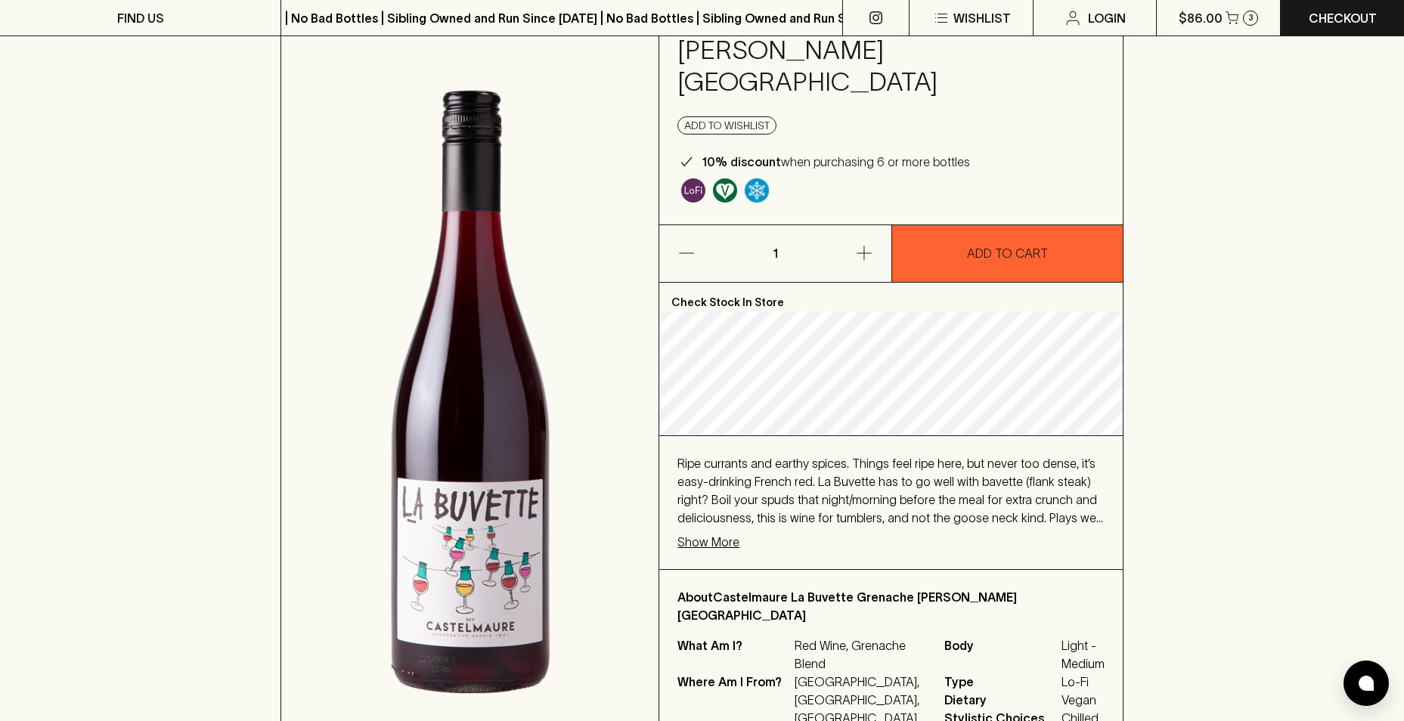
click at [730, 533] on p "Show More" at bounding box center [708, 542] width 62 height 18
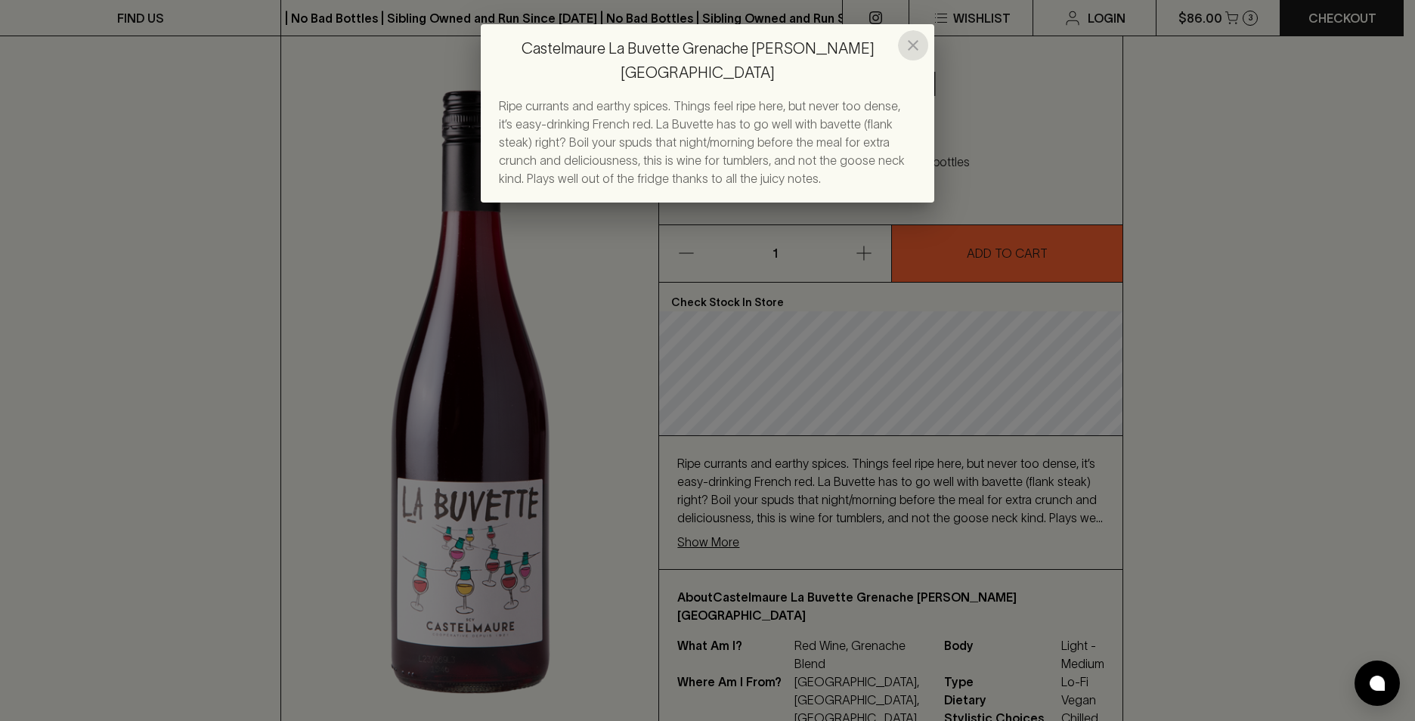
click at [906, 40] on icon "close" at bounding box center [913, 45] width 18 height 18
